Goal: Task Accomplishment & Management: Complete application form

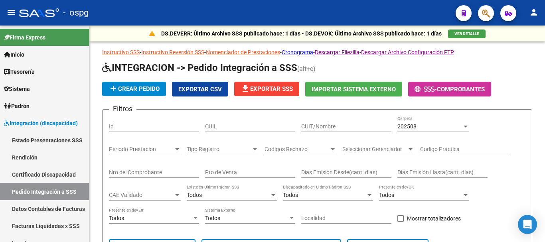
scroll to position [142, 0]
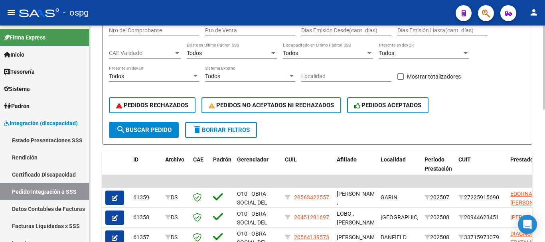
click at [234, 133] on span "delete Borrar Filtros" at bounding box center [220, 129] width 57 height 7
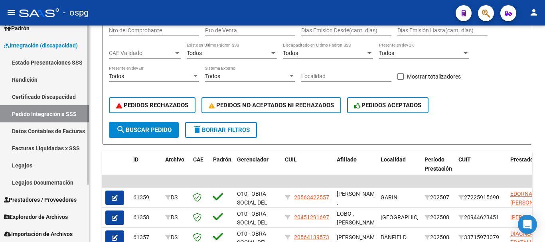
scroll to position [78, 0]
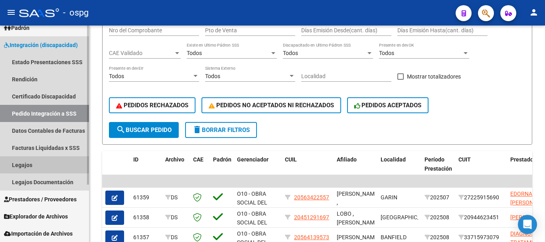
click at [42, 164] on link "Legajos" at bounding box center [44, 164] width 89 height 17
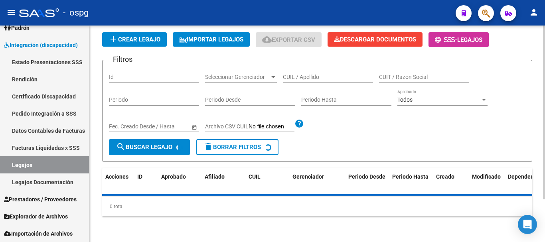
scroll to position [142, 0]
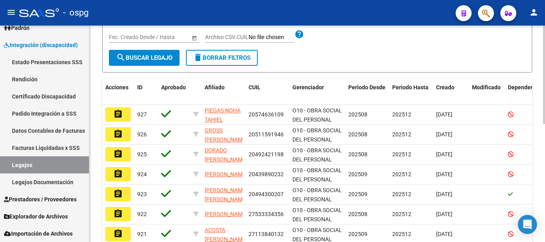
click at [311, 77] on div "Modelo Formulario DDJJ para Transporte / Modelo Conformidad Transporte / Modelo…" at bounding box center [317, 111] width 430 height 431
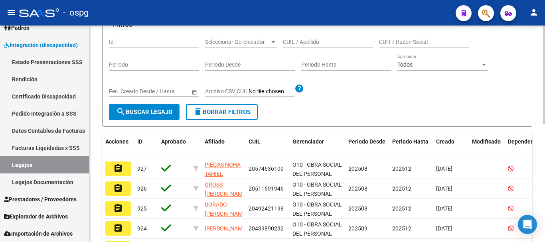
scroll to position [22, 0]
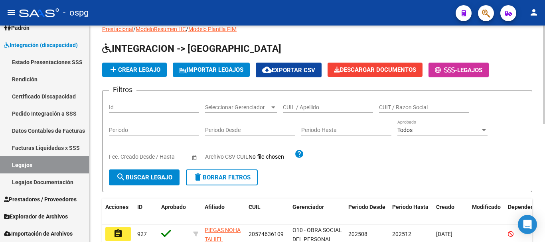
click at [300, 106] on input "CUIL / Apellido" at bounding box center [328, 107] width 90 height 7
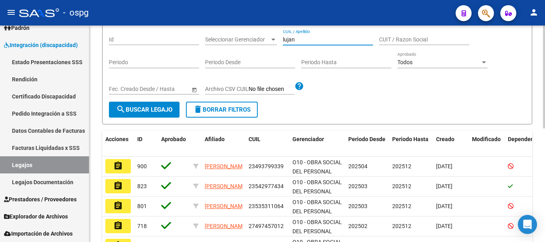
scroll to position [102, 0]
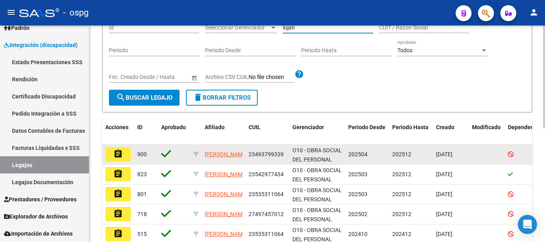
type input "lujan"
drag, startPoint x: 282, startPoint y: 154, endPoint x: 249, endPoint y: 159, distance: 33.0
click at [249, 159] on div "23493799339" at bounding box center [266, 154] width 37 height 9
copy span "23493799339"
click at [127, 161] on button "assignment" at bounding box center [118, 154] width 26 height 14
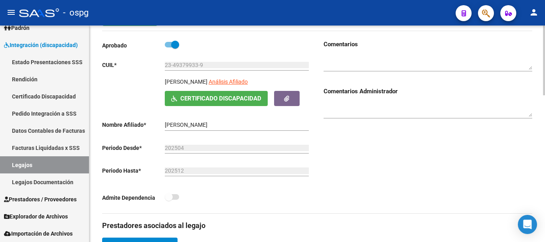
scroll to position [80, 0]
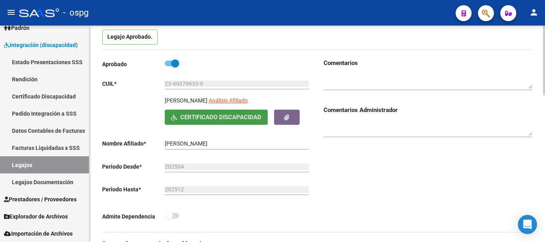
click at [216, 114] on span "Certificado Discapacidad" at bounding box center [220, 117] width 81 height 7
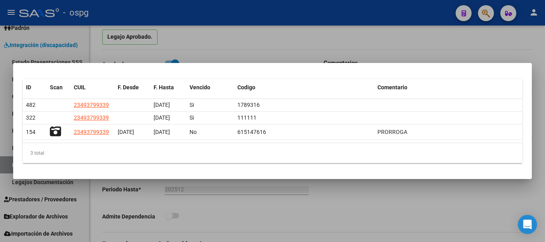
click at [398, 39] on div at bounding box center [272, 121] width 545 height 242
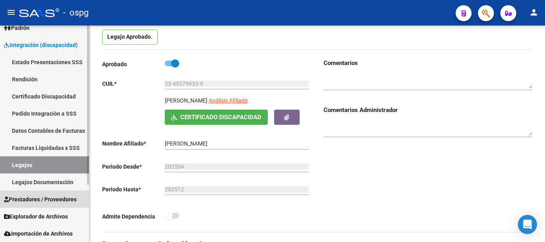
click at [31, 199] on span "Prestadores / Proveedores" at bounding box center [40, 199] width 73 height 9
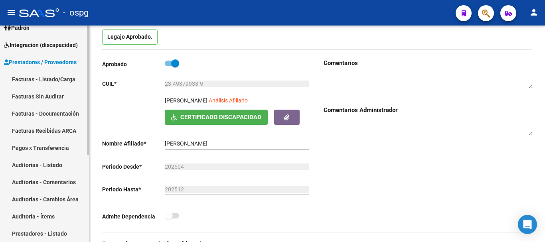
click at [56, 79] on link "Facturas - Listado/Carga" at bounding box center [44, 79] width 89 height 17
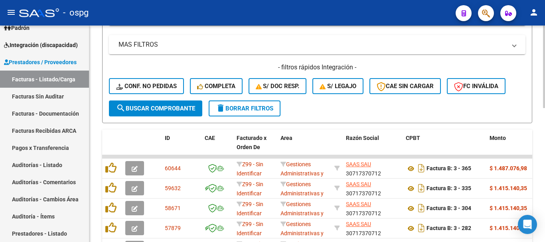
click at [240, 109] on span "delete Borrar Filtros" at bounding box center [244, 108] width 57 height 7
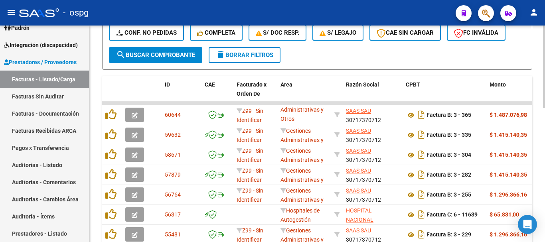
scroll to position [191, 0]
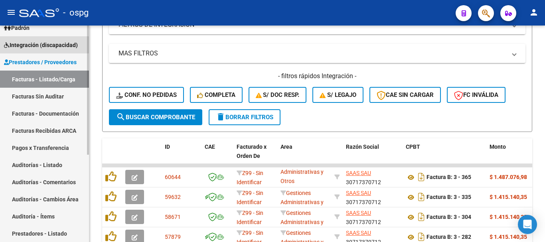
click at [35, 46] on span "Integración (discapacidad)" at bounding box center [41, 45] width 74 height 9
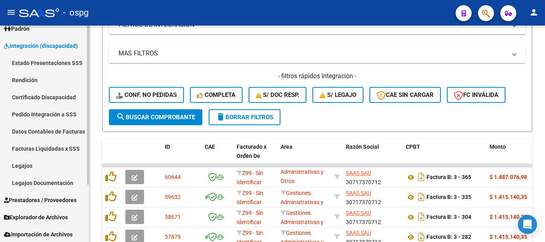
scroll to position [78, 0]
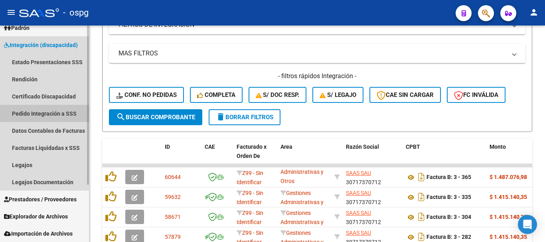
click at [52, 113] on link "Pedido Integración a SSS" at bounding box center [44, 113] width 89 height 17
